Goal: Check status

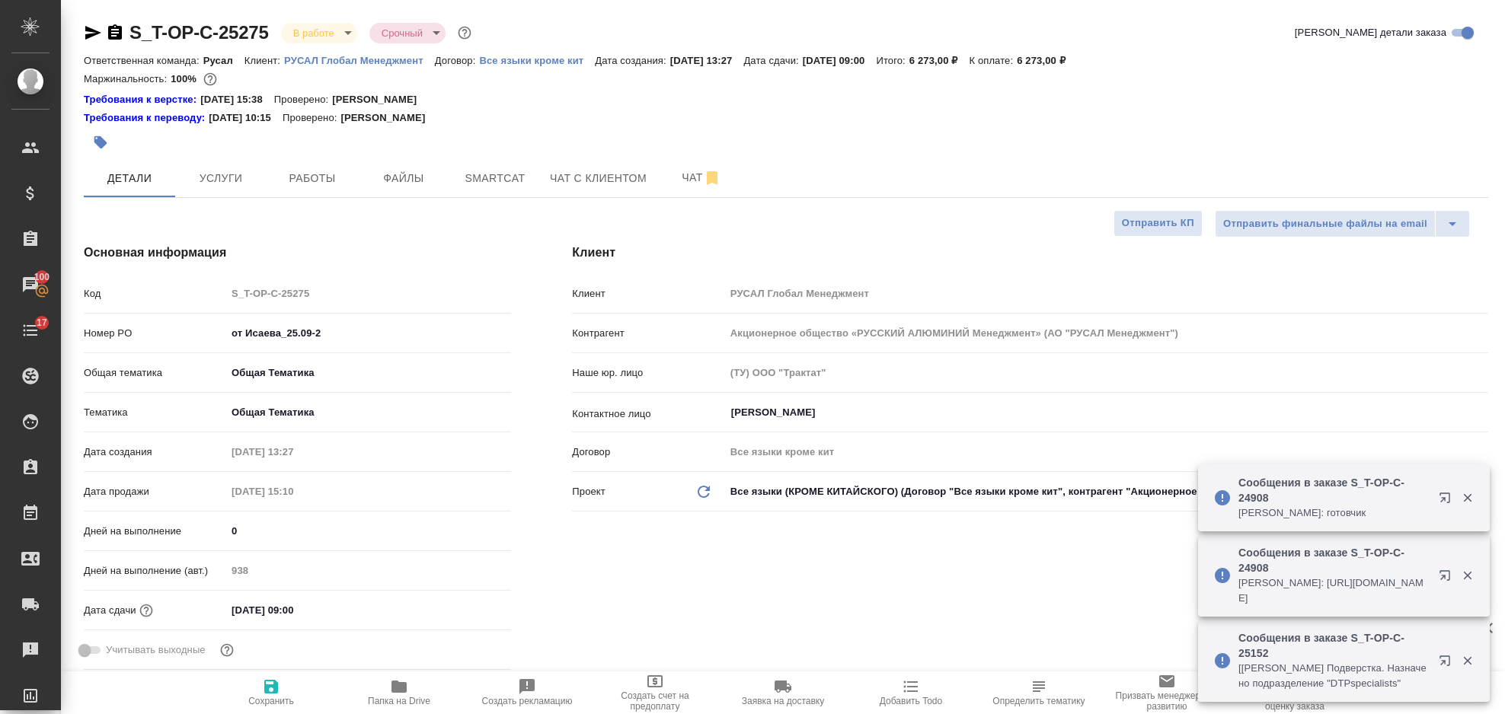
select select "RU"
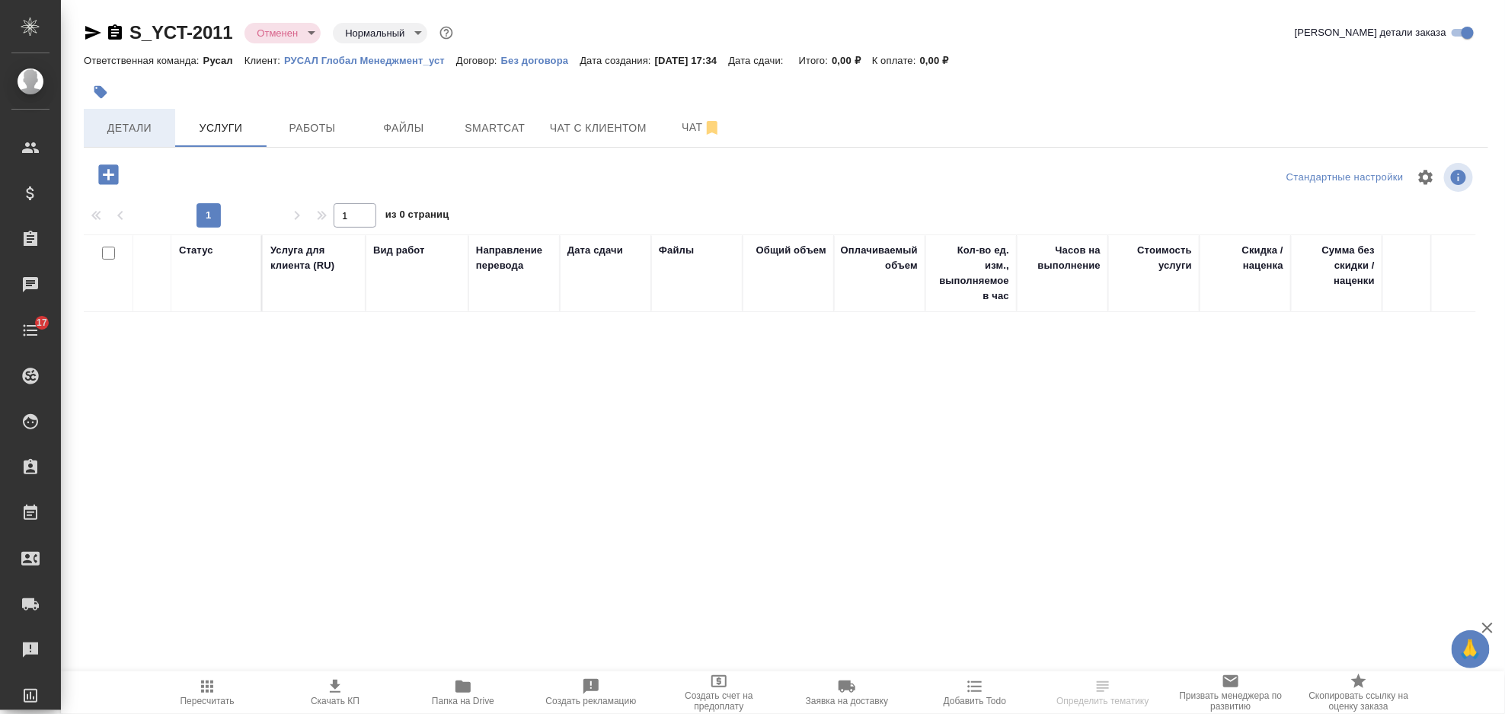
click at [150, 119] on span "Детали" at bounding box center [129, 128] width 73 height 19
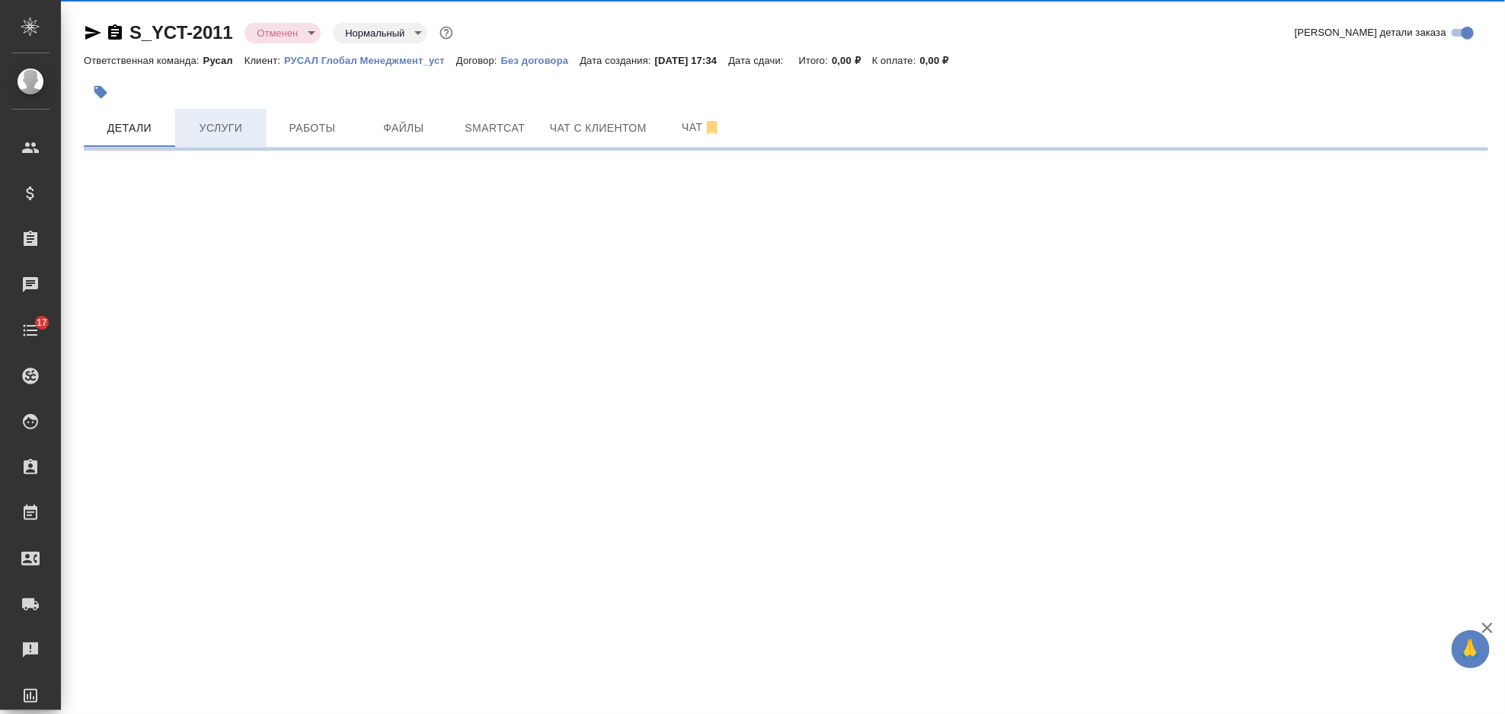
select select "RU"
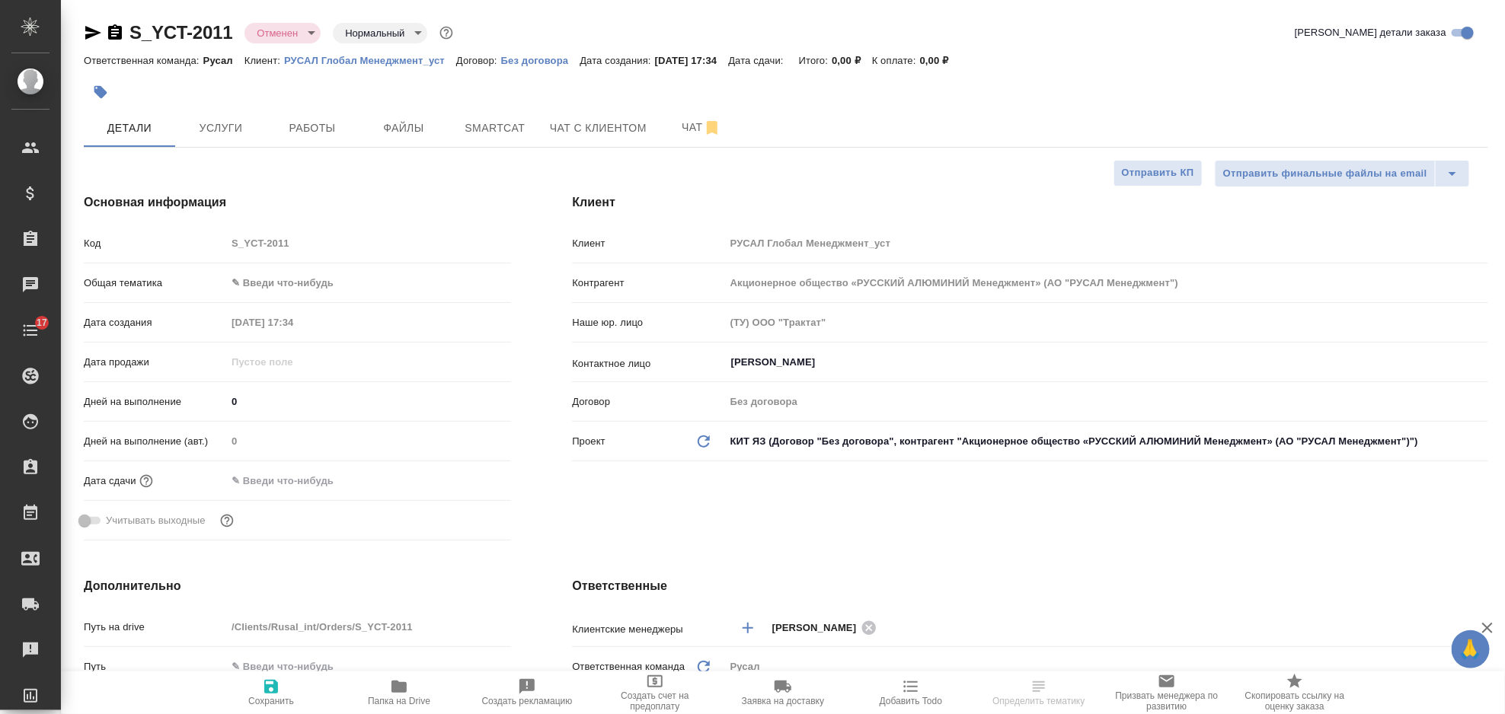
type textarea "x"
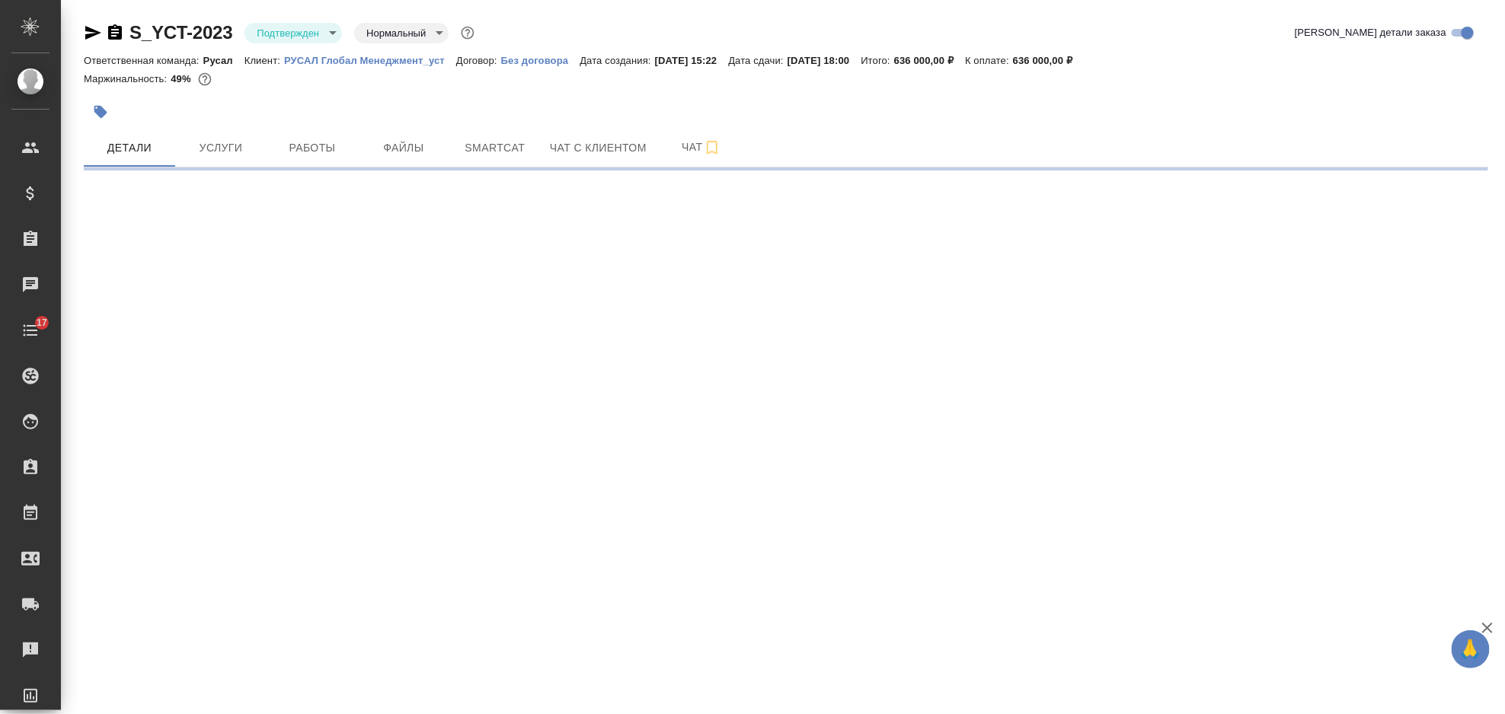
select select "RU"
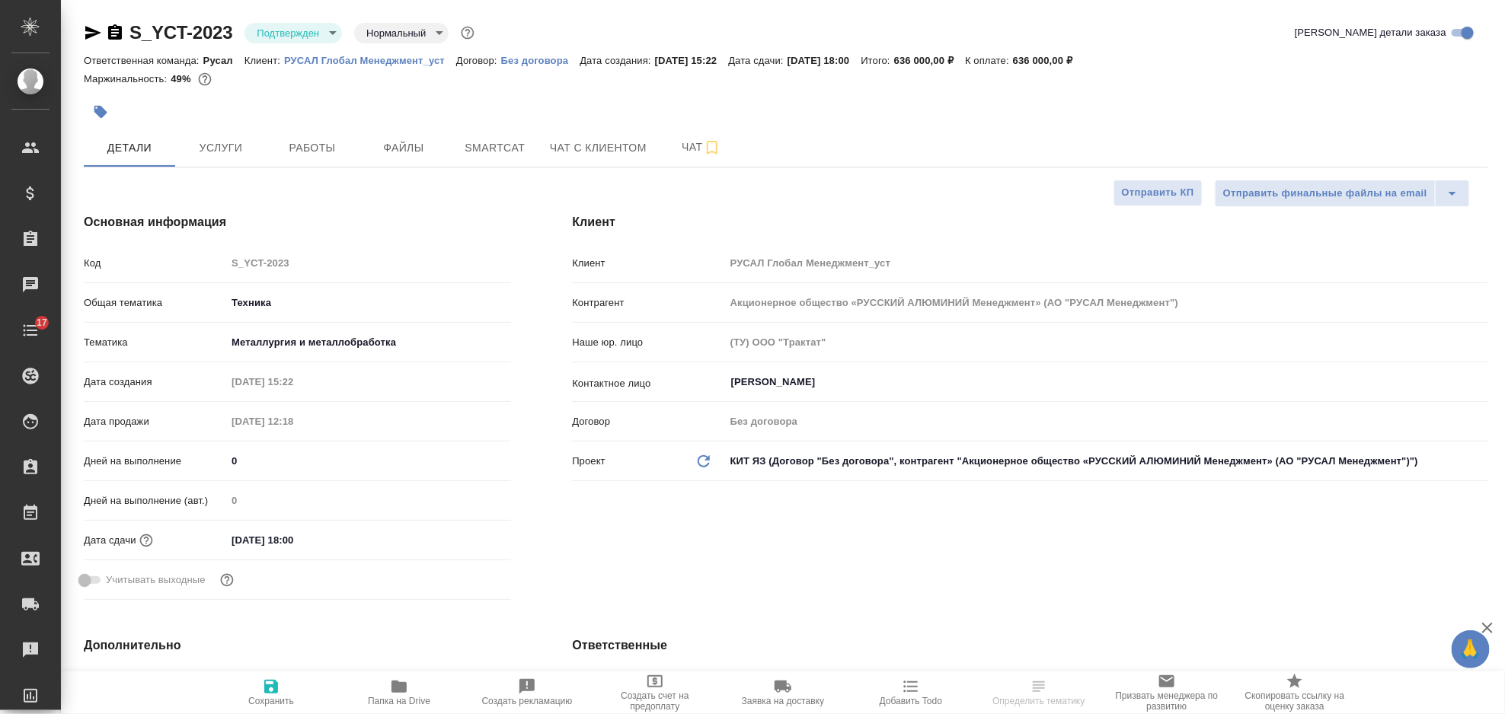
type textarea "x"
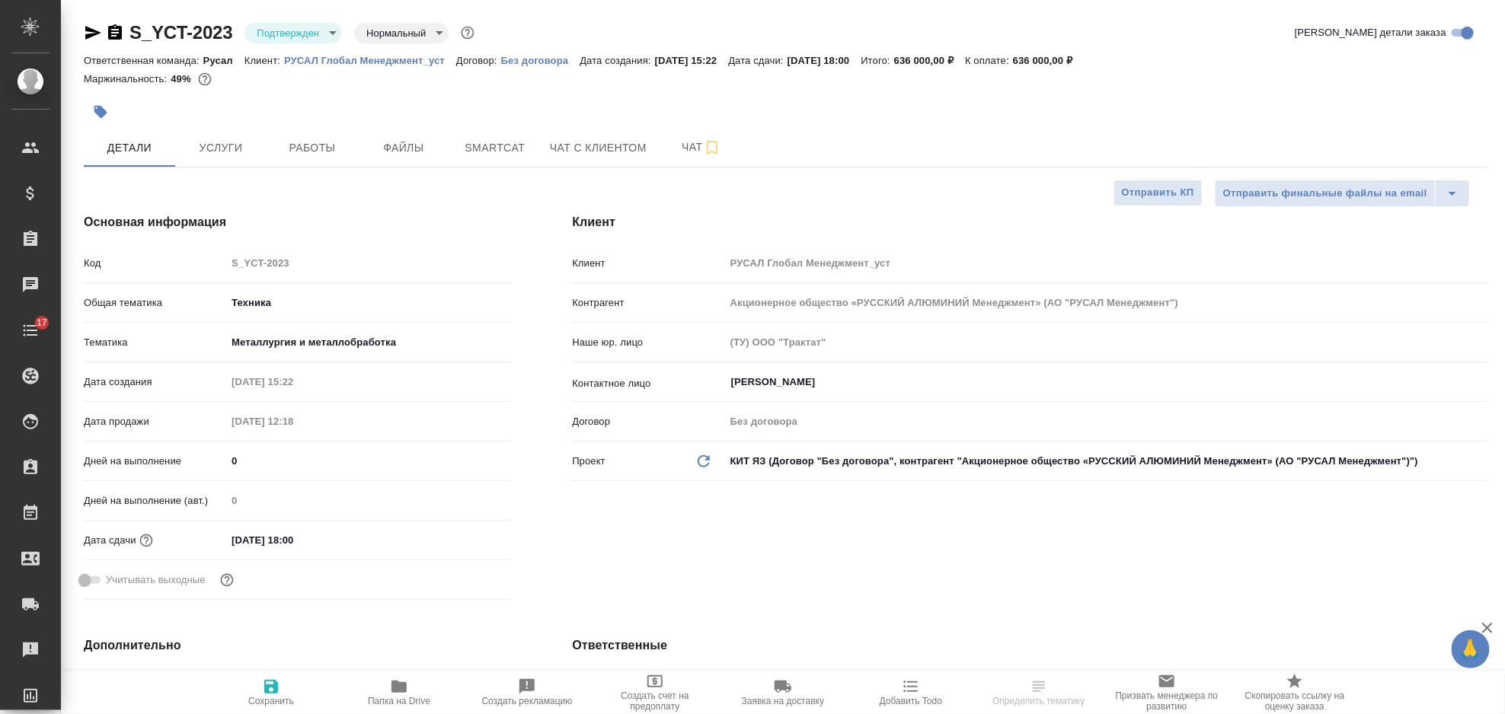
type textarea "x"
click at [328, 162] on button "Работы" at bounding box center [312, 148] width 91 height 38
